Goal: Task Accomplishment & Management: Use online tool/utility

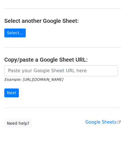
scroll to position [57, 0]
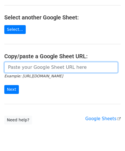
click at [29, 65] on input "url" at bounding box center [60, 67] width 113 height 11
paste input "[URL][DOMAIN_NAME]"
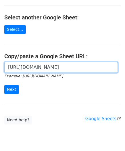
scroll to position [0, 127]
type input "[URL][DOMAIN_NAME]"
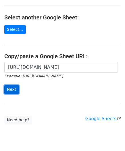
scroll to position [0, 0]
click at [12, 86] on input "Next" at bounding box center [11, 89] width 15 height 9
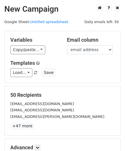
scroll to position [70, 0]
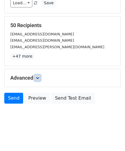
click at [37, 76] on icon at bounding box center [37, 77] width 3 height 3
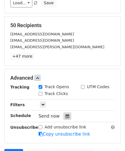
click at [65, 114] on icon at bounding box center [67, 116] width 4 height 4
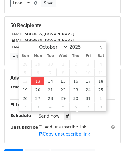
type input "2025-10-13 12:00"
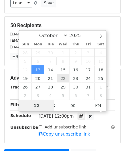
paste input "Hour"
type input "2"
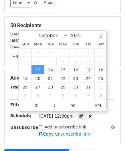
type input "2025-10-13 14:00"
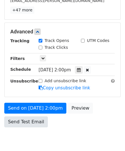
scroll to position [126, 0]
